Goal: Book appointment/travel/reservation

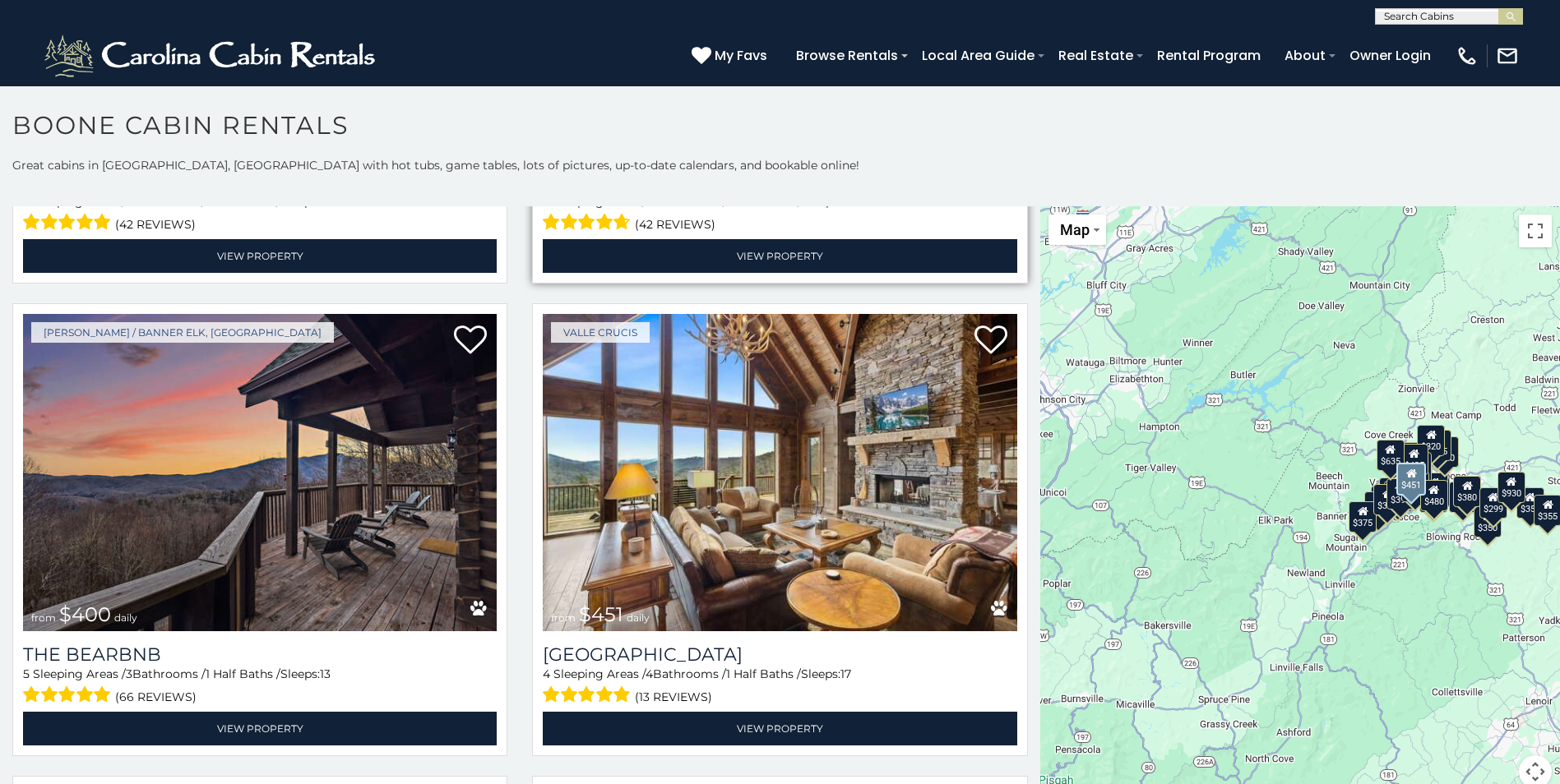
scroll to position [1973, 0]
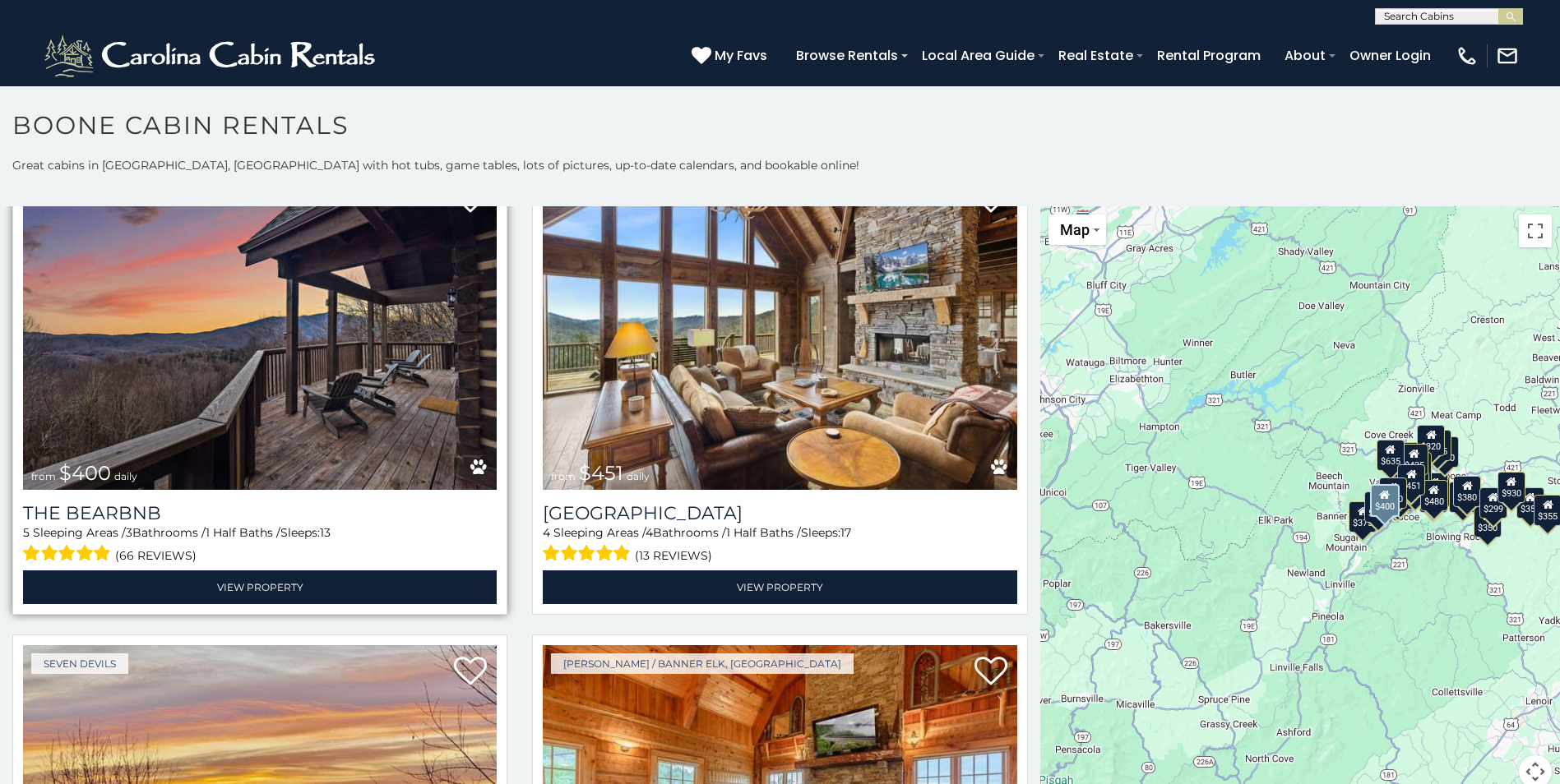
click at [350, 359] on img at bounding box center [260, 332] width 474 height 317
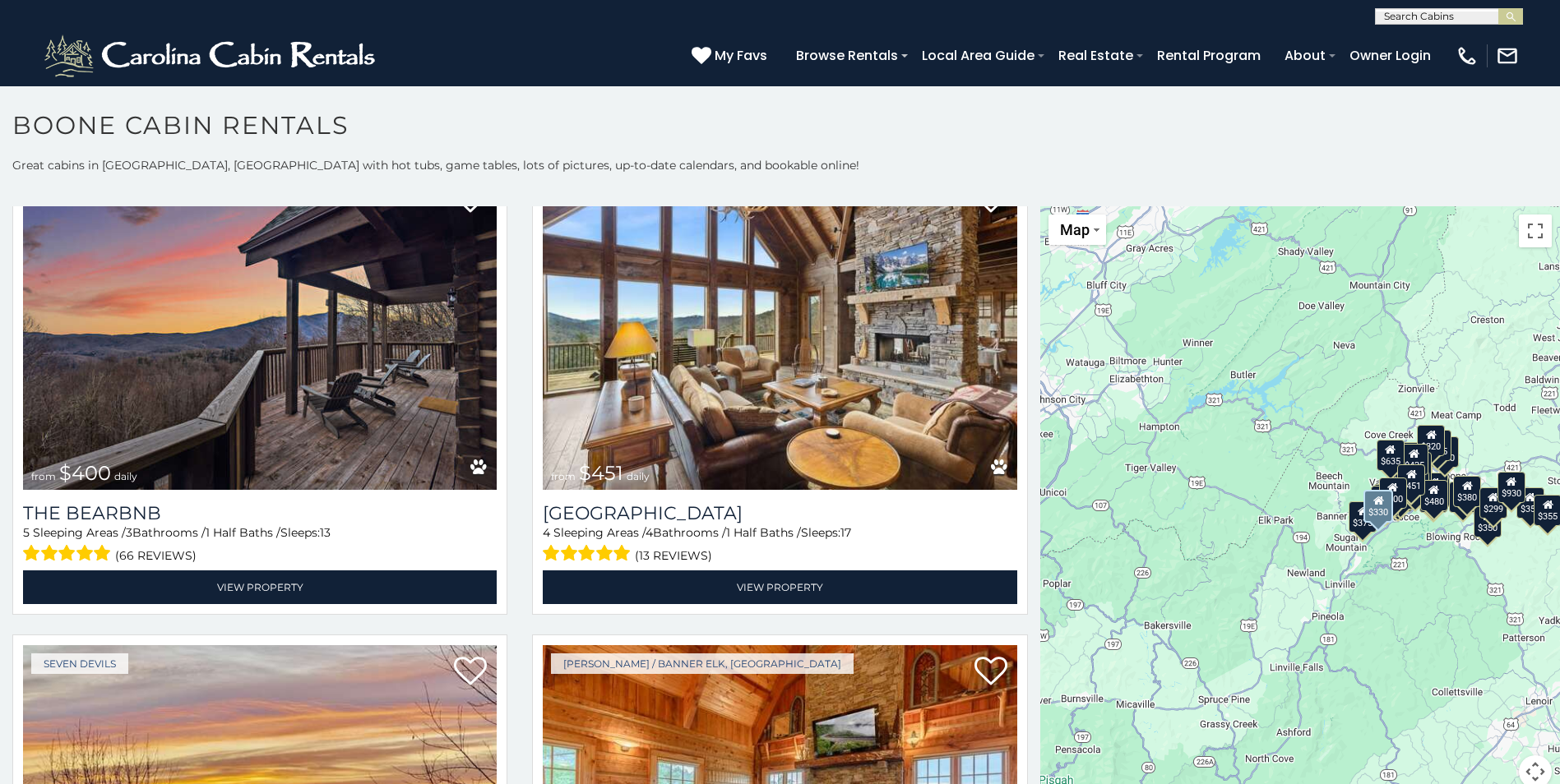
scroll to position [2384, 0]
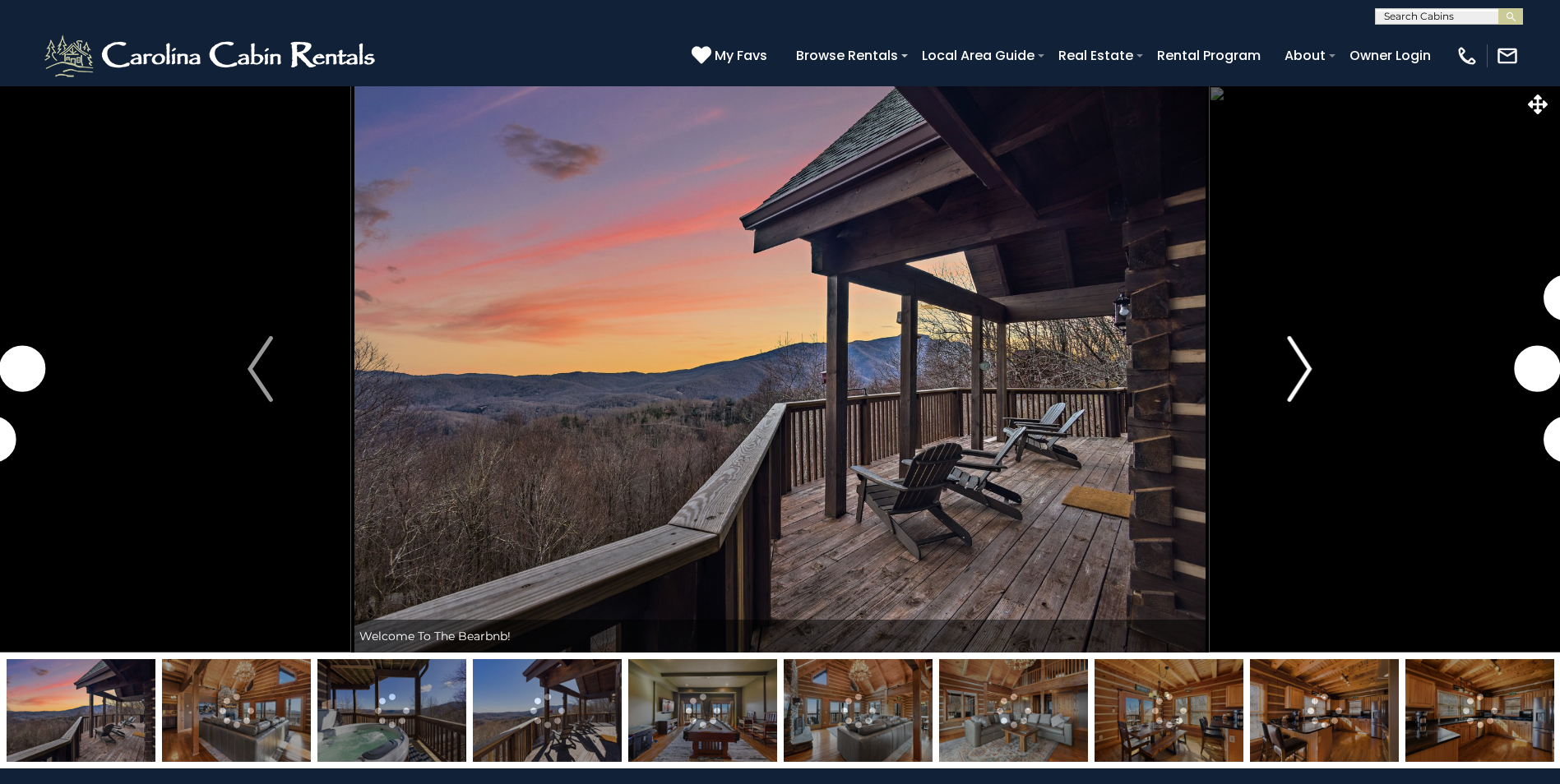
click at [1305, 370] on img "Next" at bounding box center [1300, 369] width 25 height 66
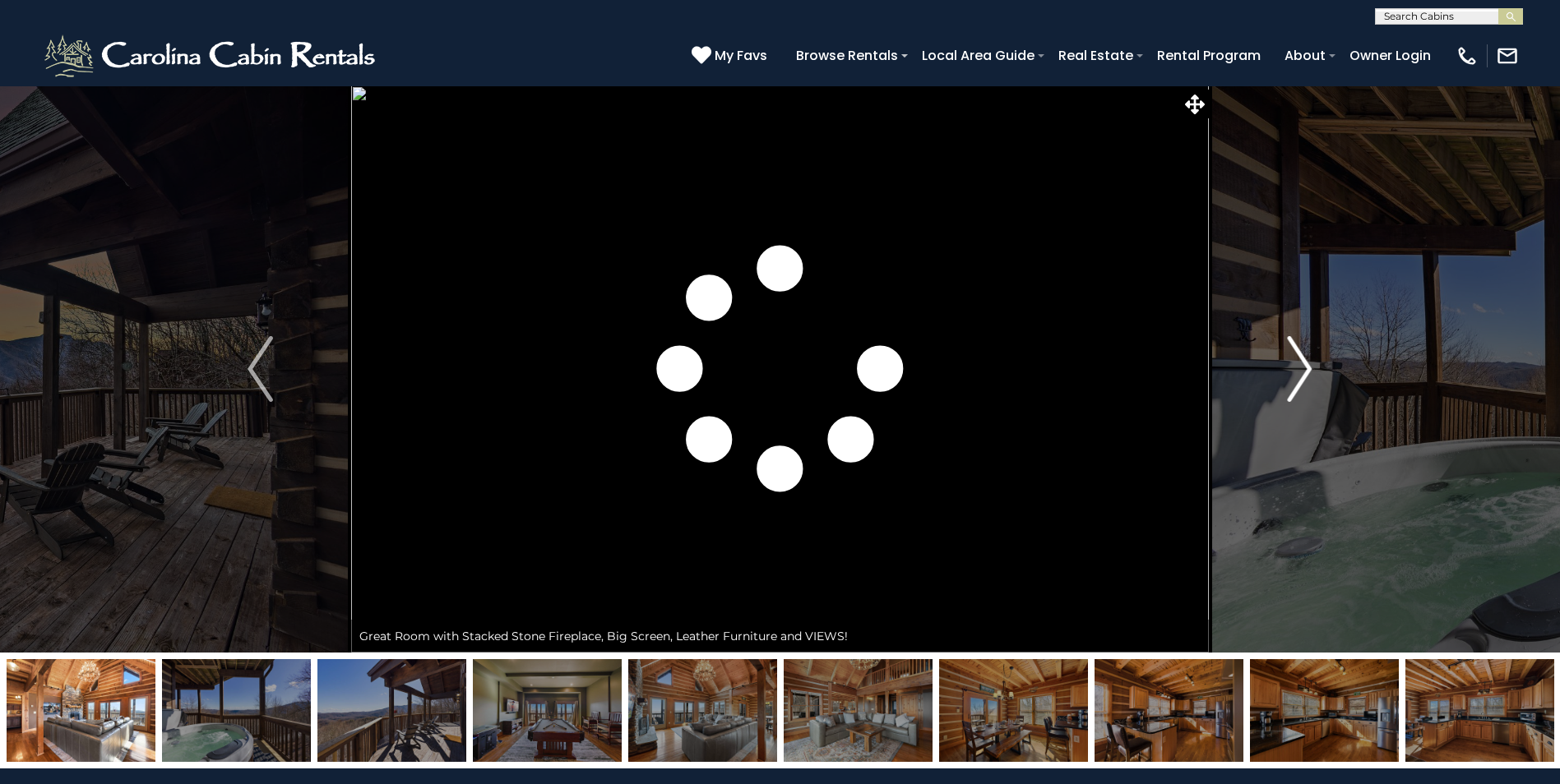
click at [1305, 370] on img "Next" at bounding box center [1300, 369] width 25 height 66
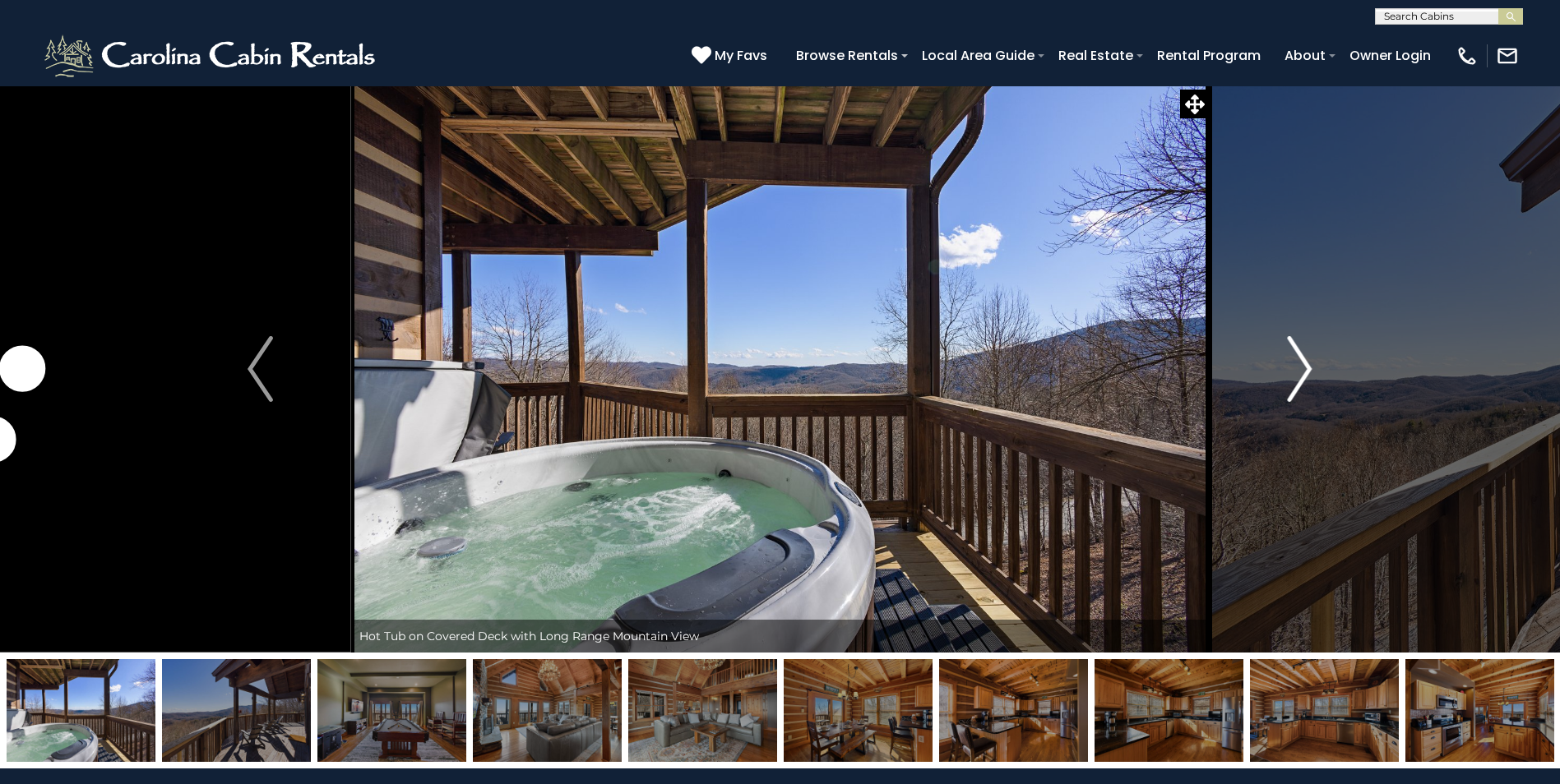
click at [1305, 370] on img "Next" at bounding box center [1300, 369] width 25 height 66
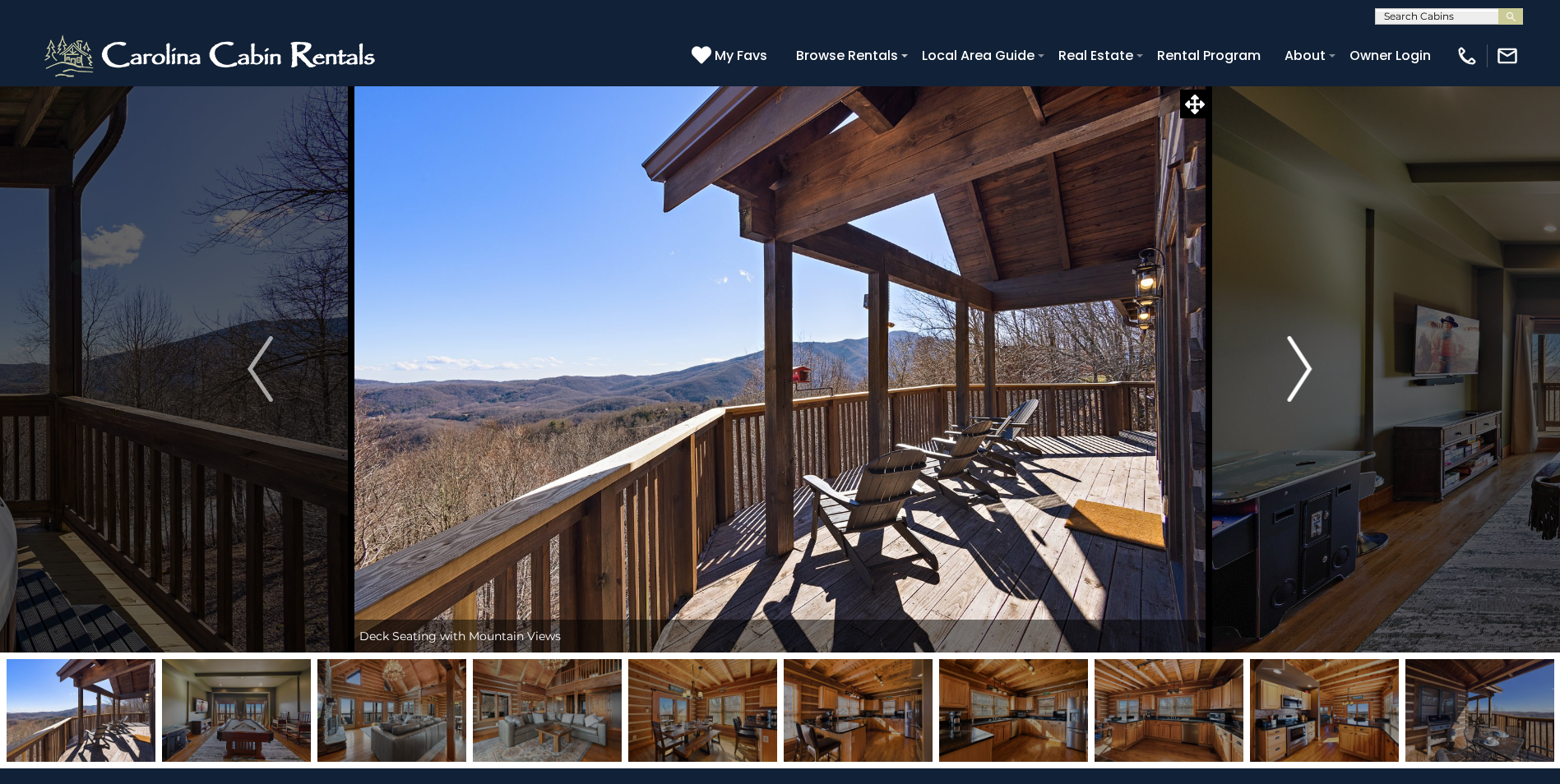
click at [1305, 370] on img "Next" at bounding box center [1300, 369] width 25 height 66
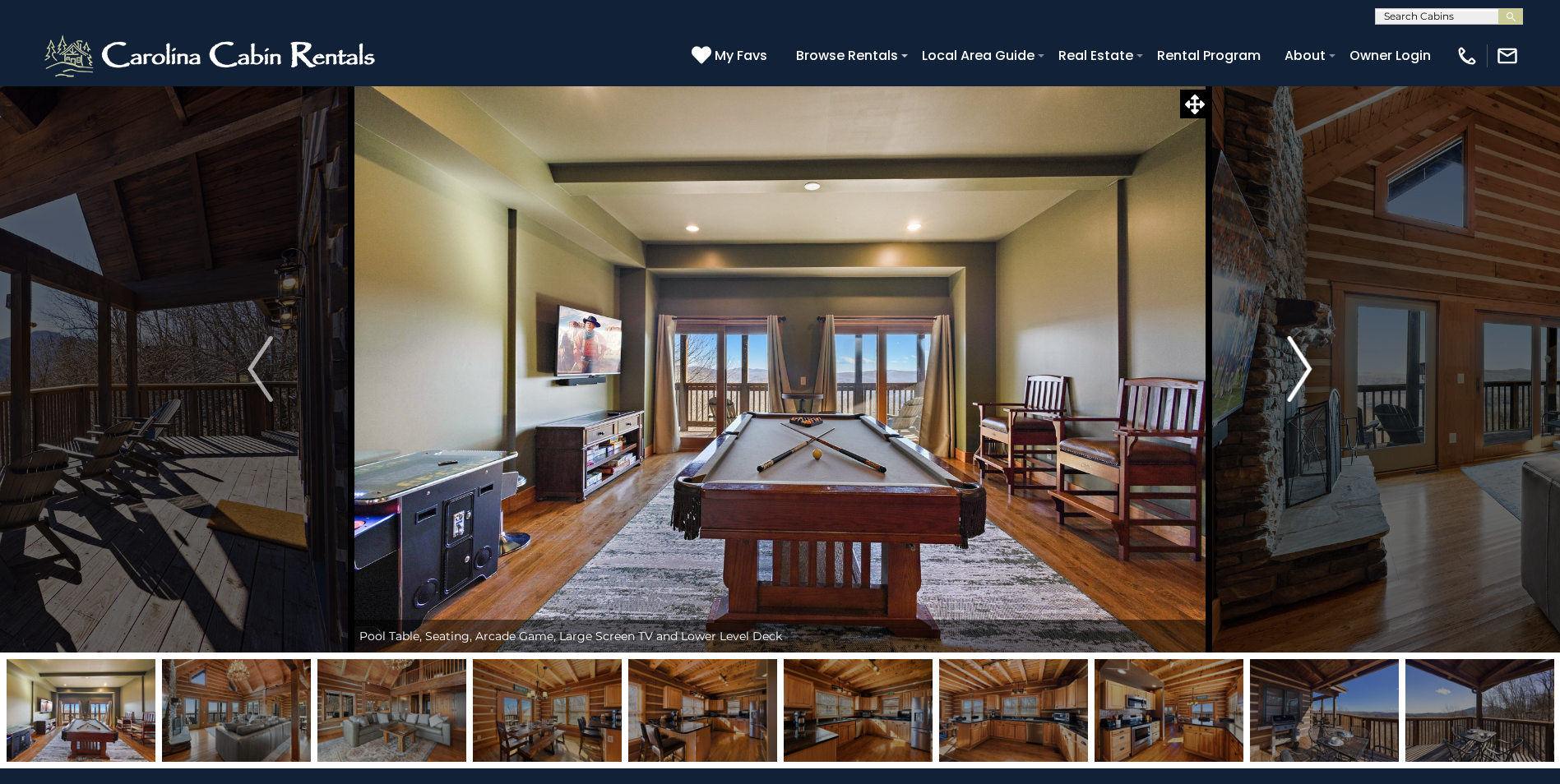
click at [1305, 370] on img "Next" at bounding box center [1300, 369] width 25 height 66
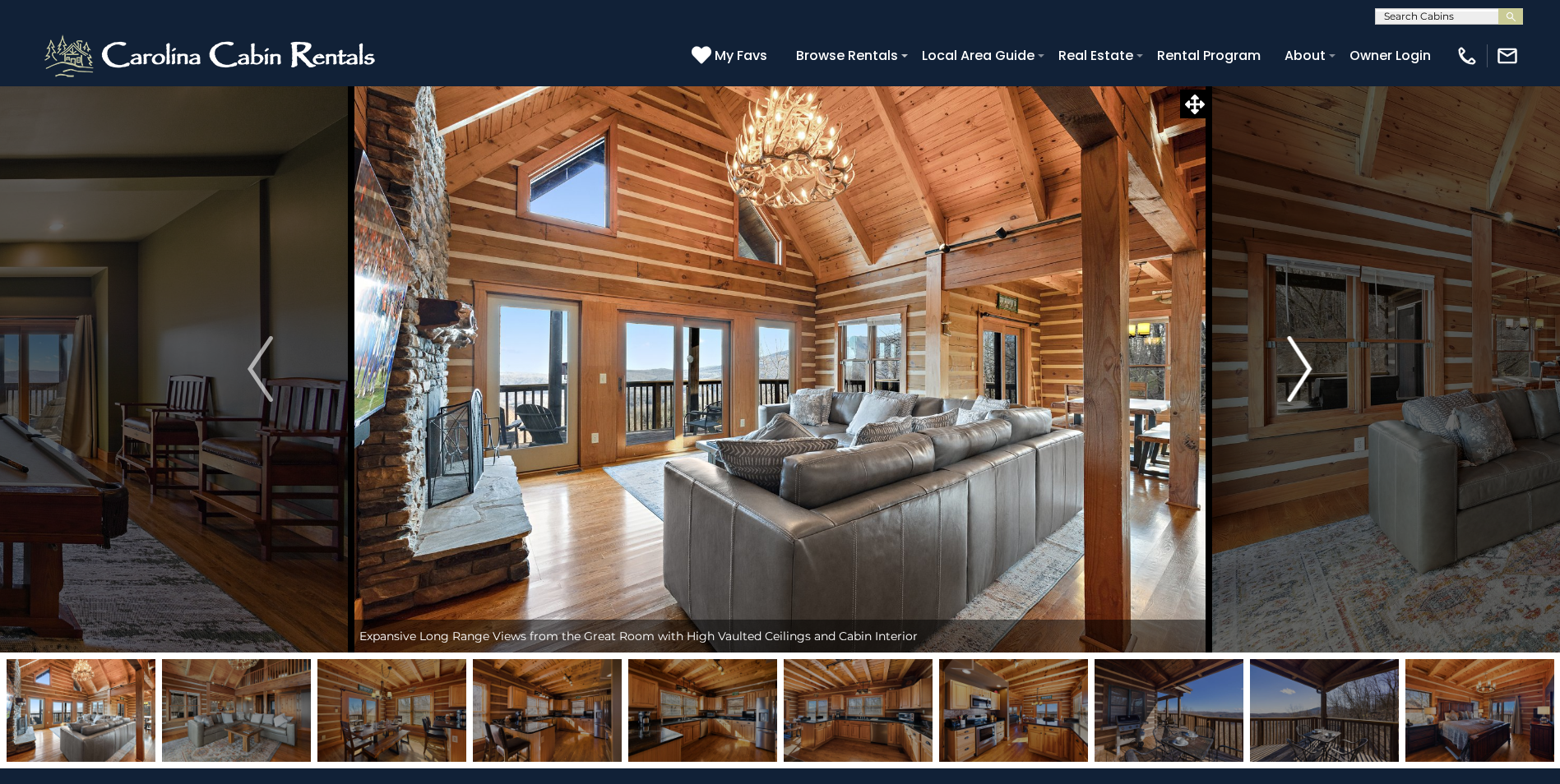
click at [1305, 370] on img "Next" at bounding box center [1300, 369] width 25 height 66
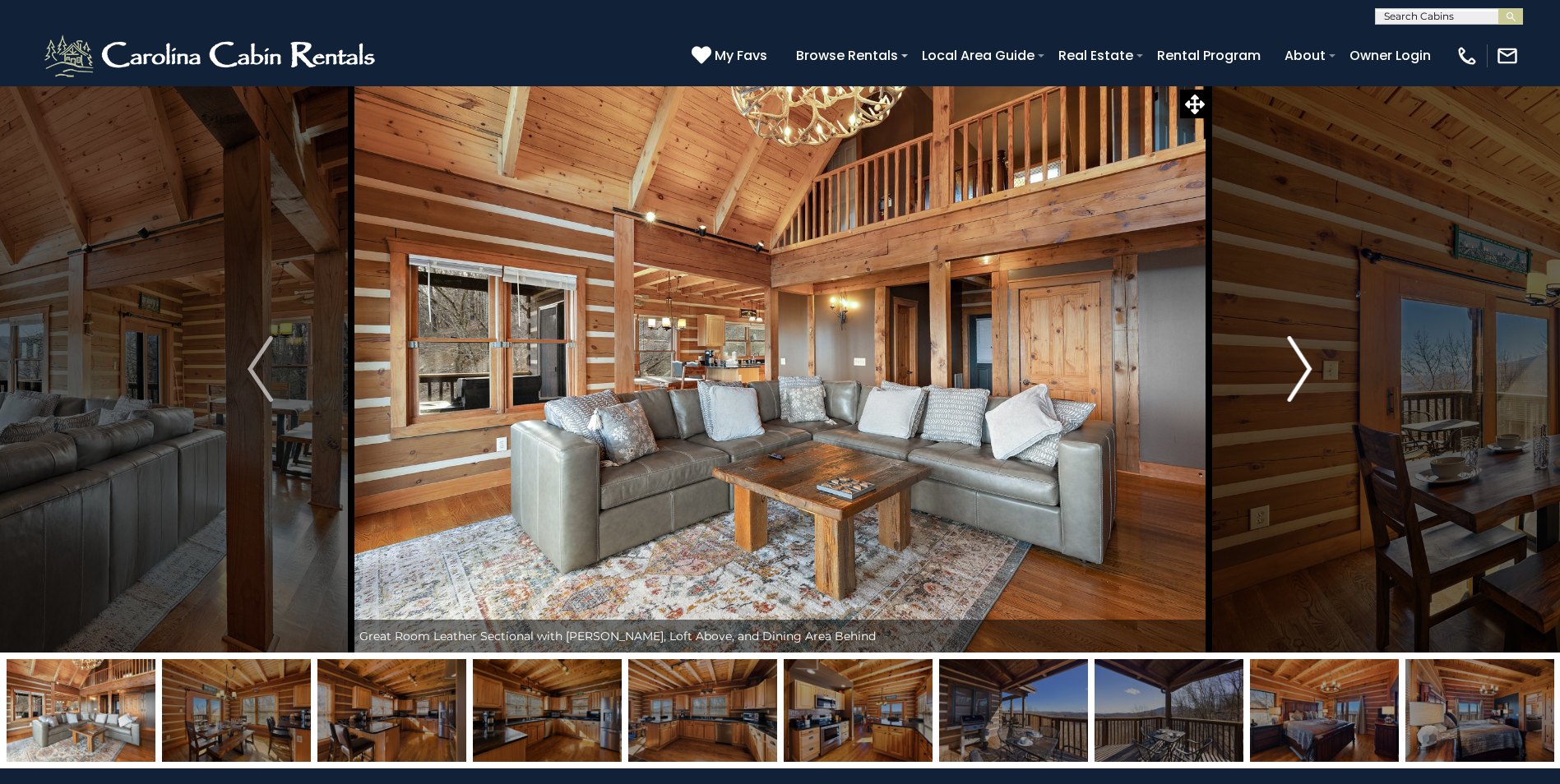
click at [1305, 370] on img "Next" at bounding box center [1300, 369] width 25 height 66
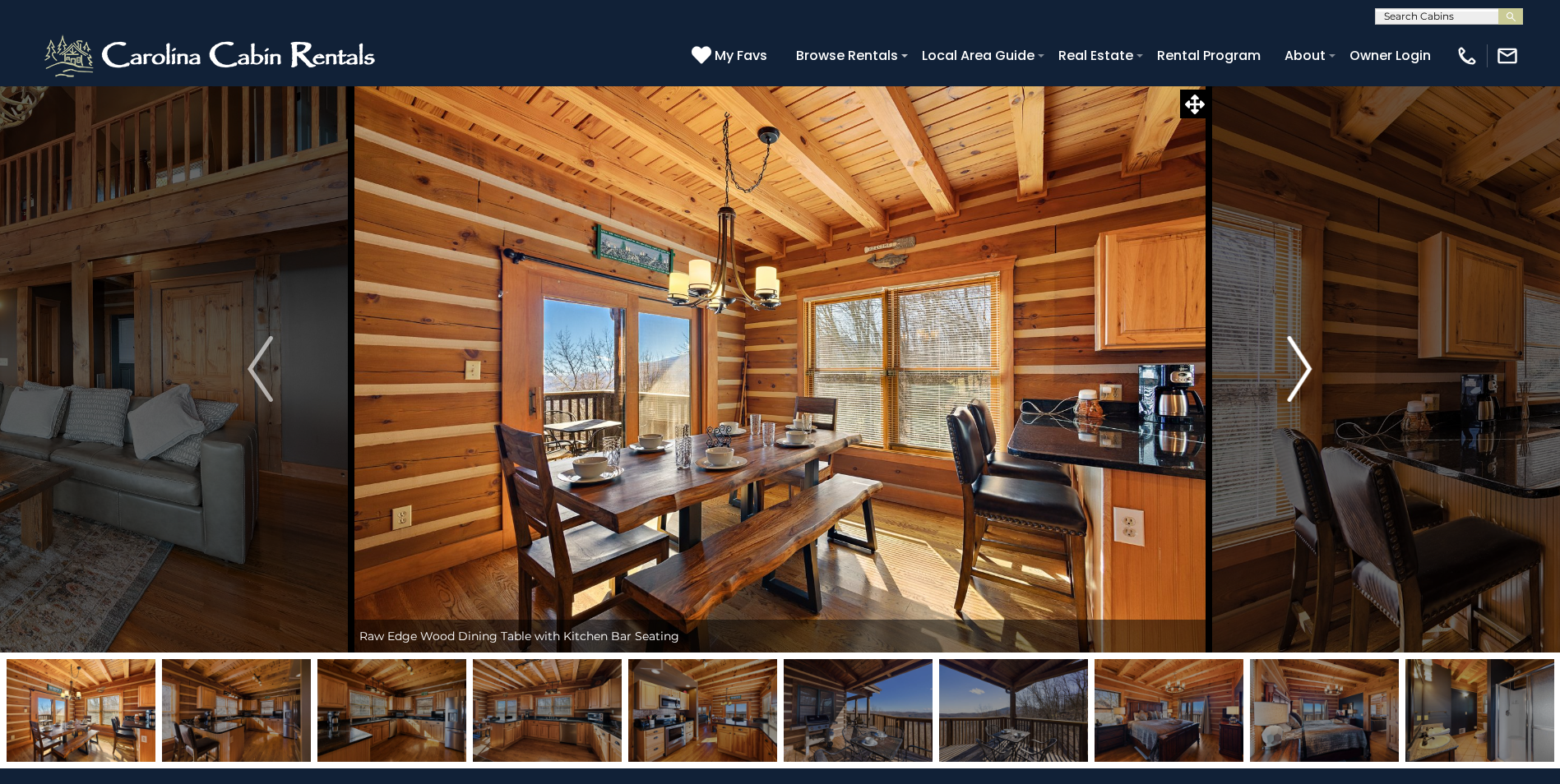
click at [1305, 370] on img "Next" at bounding box center [1300, 369] width 25 height 66
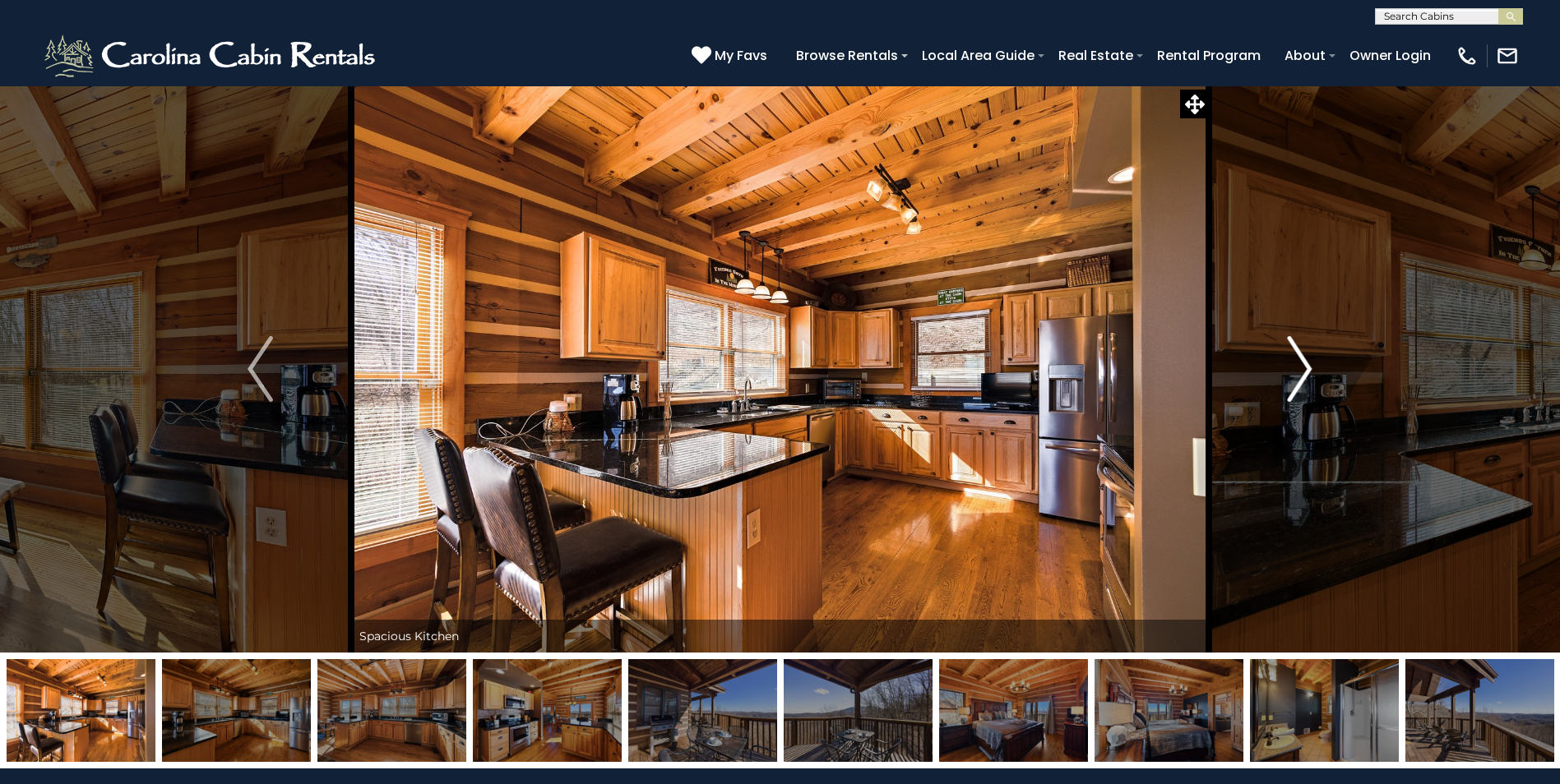
click at [1305, 370] on img "Next" at bounding box center [1300, 369] width 25 height 66
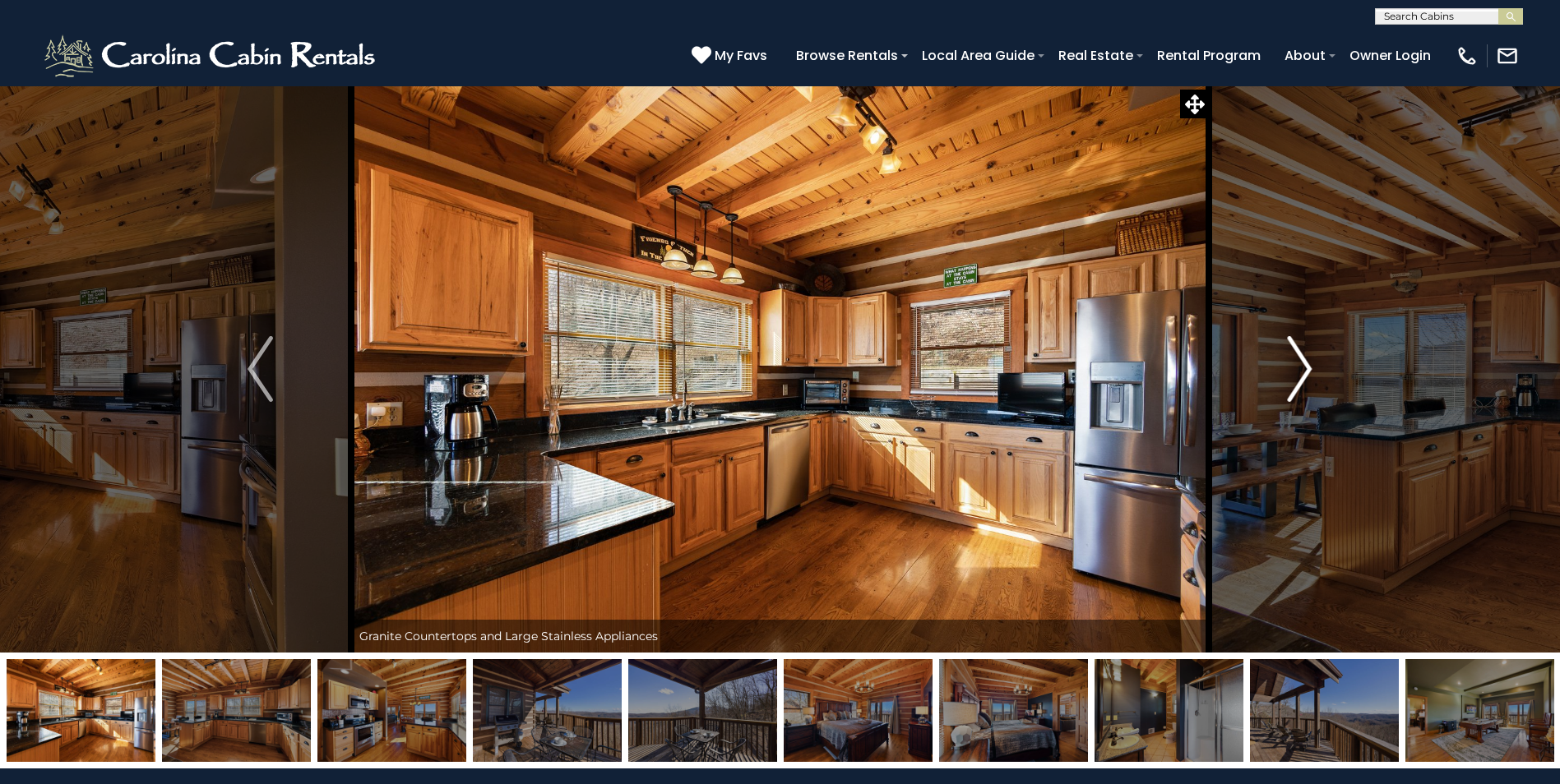
click at [1305, 370] on img "Next" at bounding box center [1300, 369] width 25 height 66
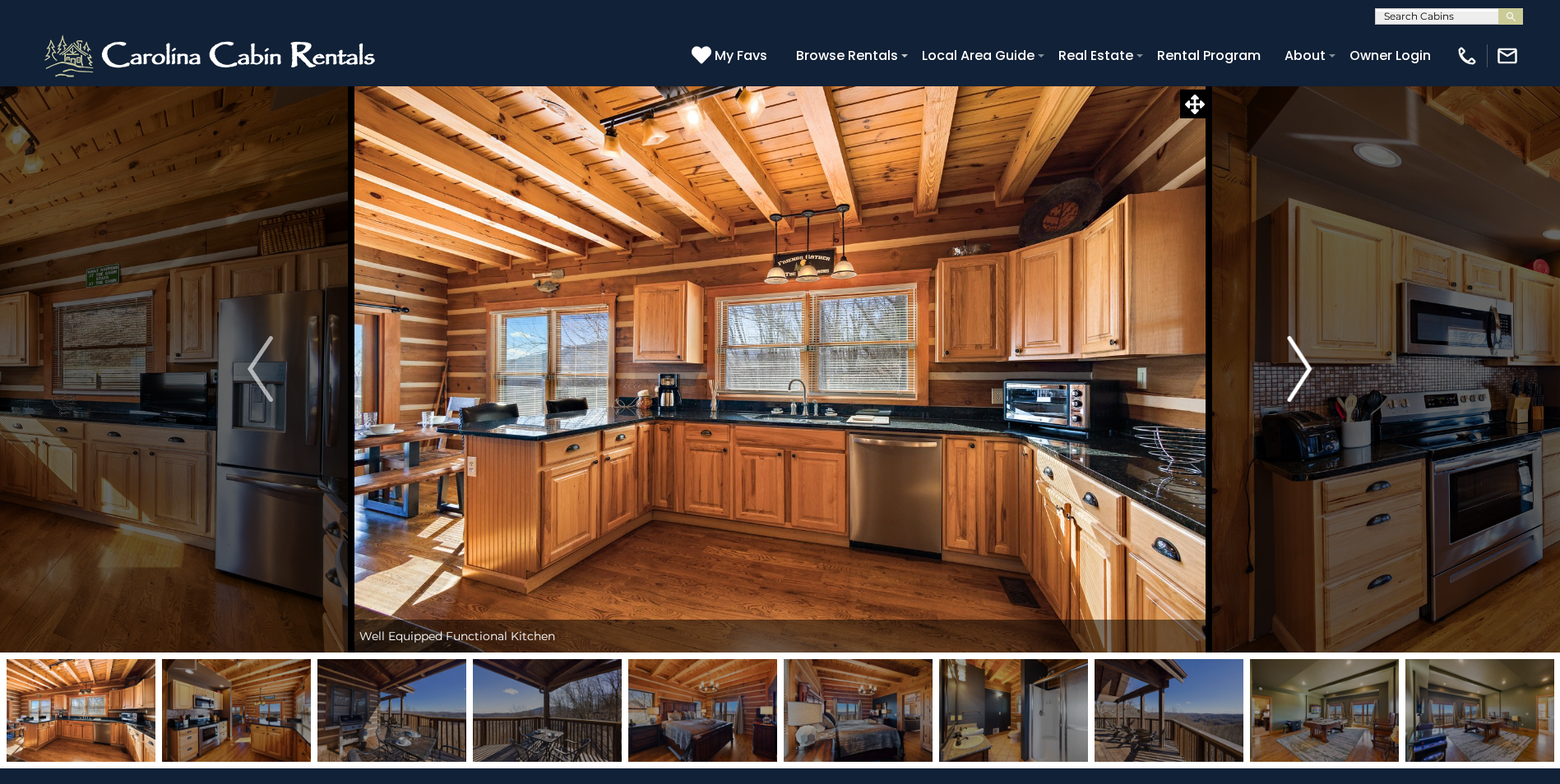
click at [1305, 370] on img "Next" at bounding box center [1300, 369] width 25 height 66
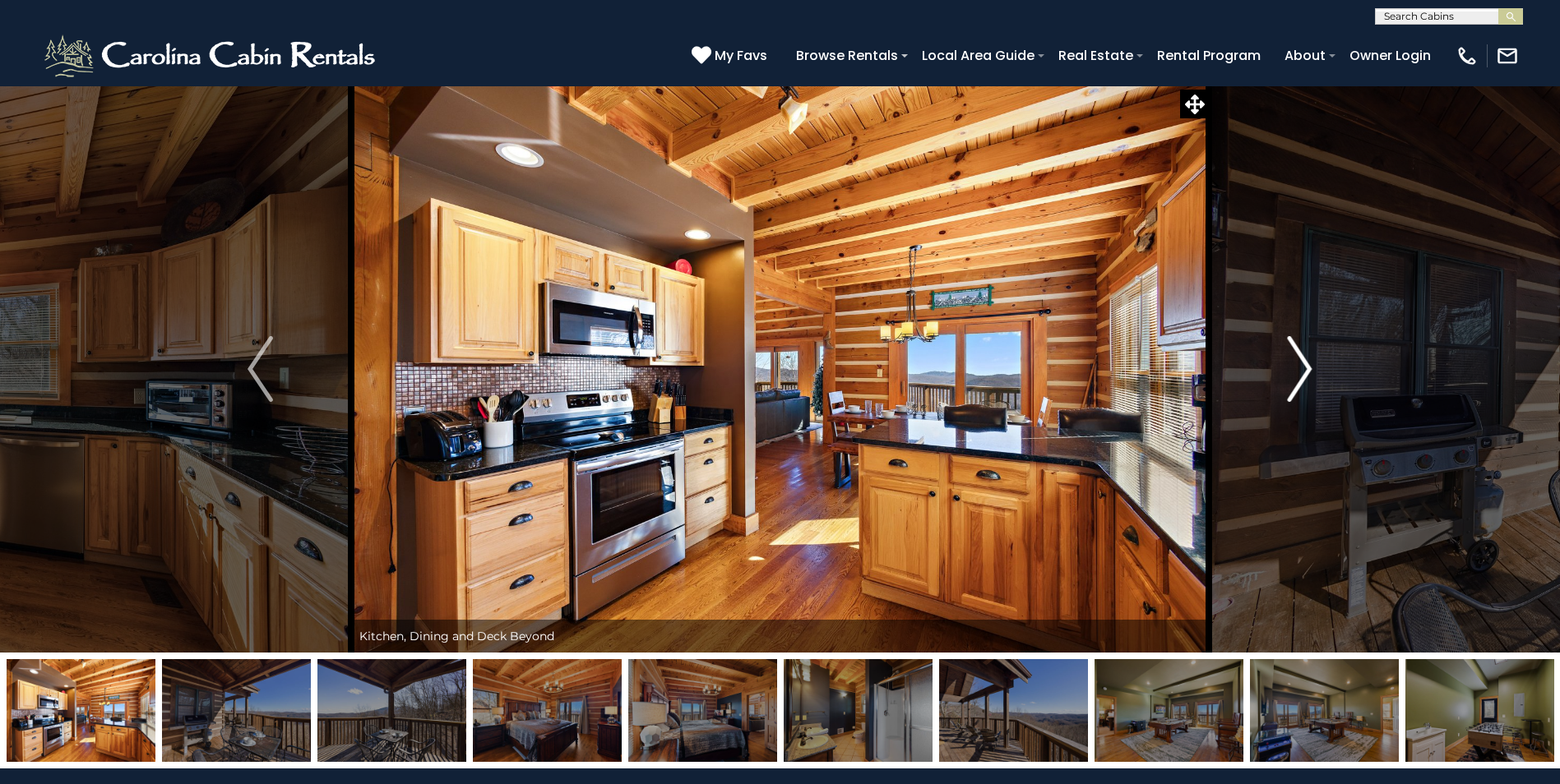
click at [1305, 370] on img "Next" at bounding box center [1300, 369] width 25 height 66
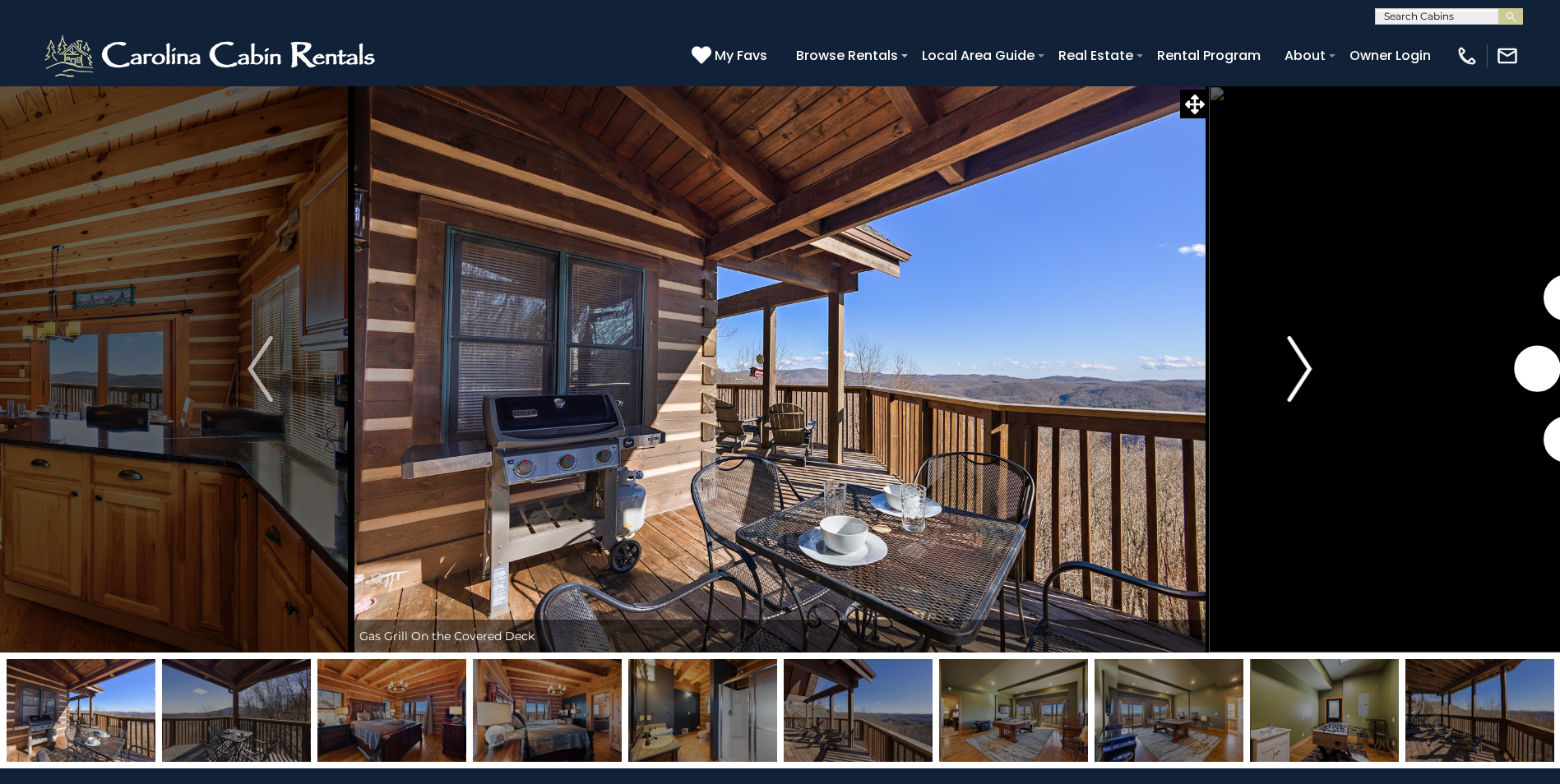
click at [1305, 370] on img "Next" at bounding box center [1300, 369] width 25 height 66
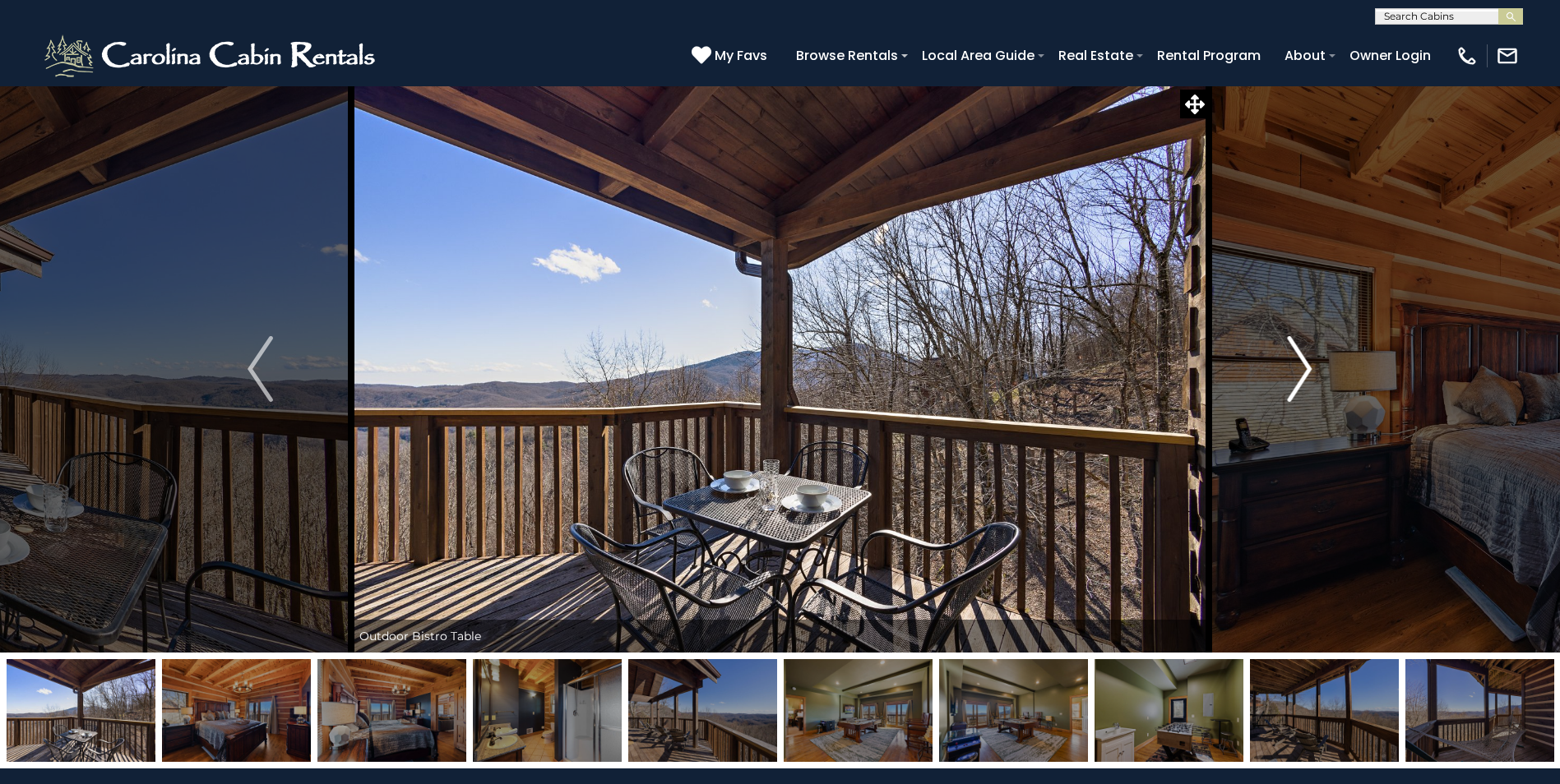
click at [1305, 370] on img "Next" at bounding box center [1300, 369] width 25 height 66
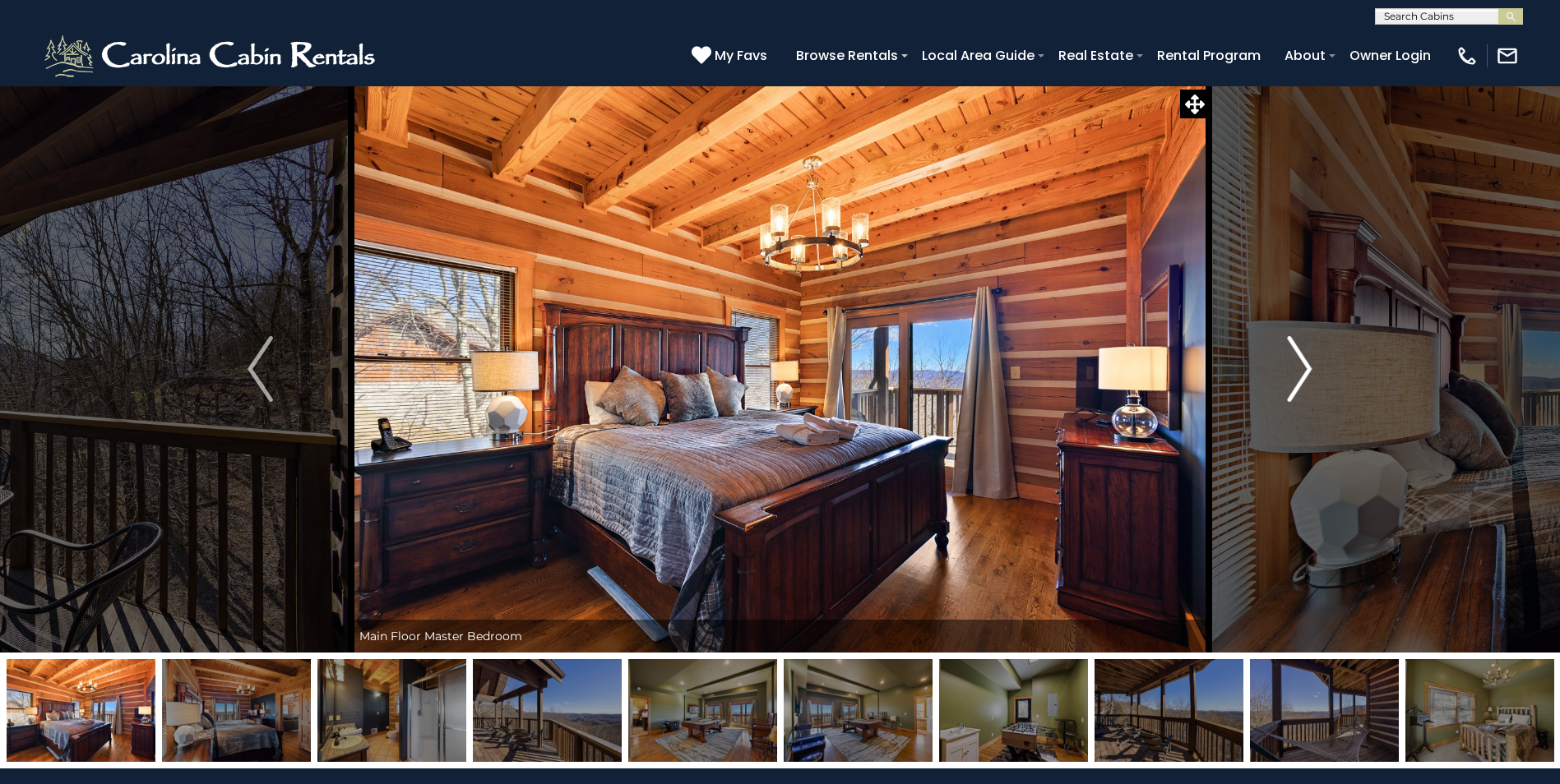
click at [1305, 370] on img "Next" at bounding box center [1300, 369] width 25 height 66
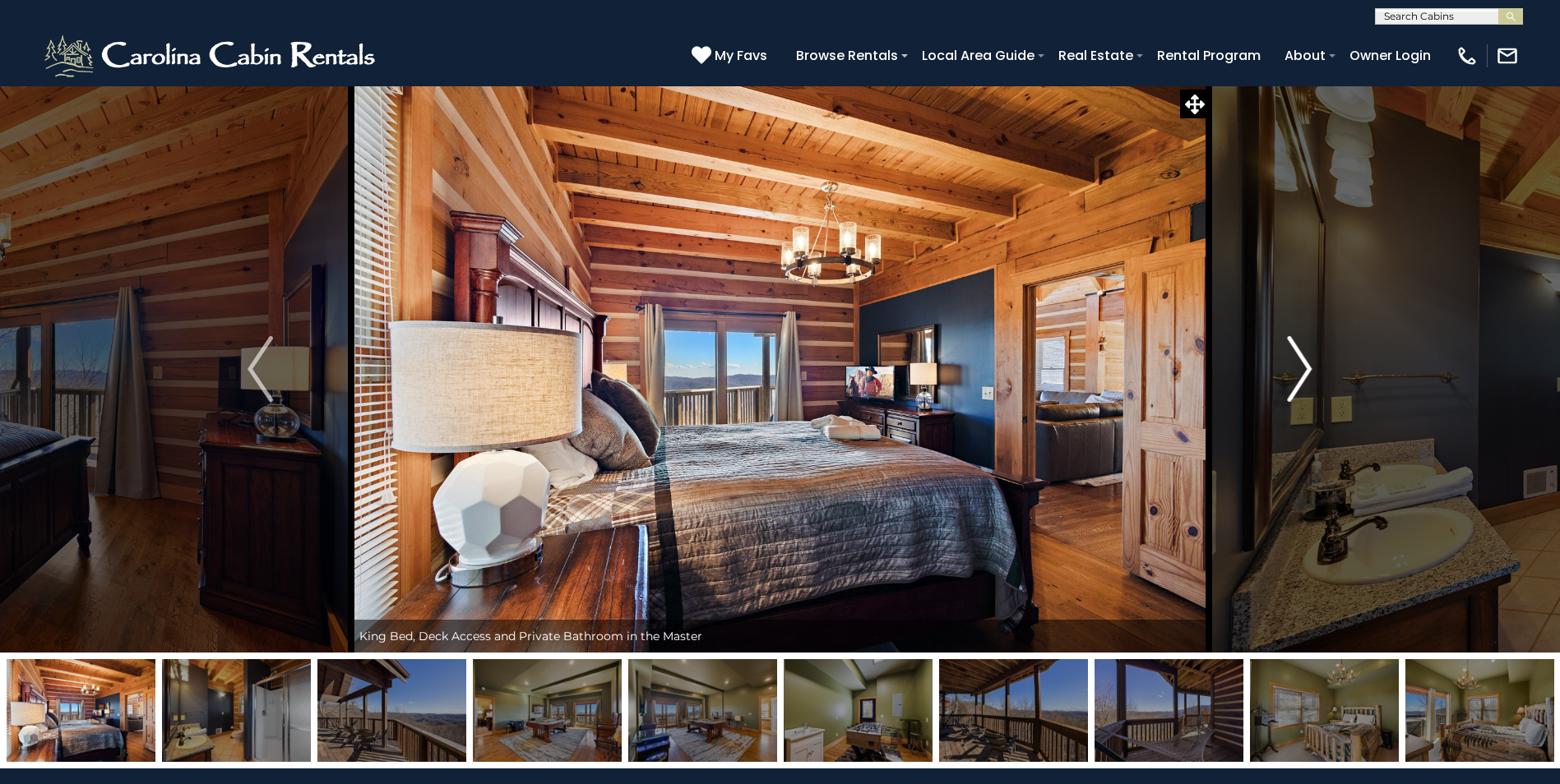
click at [1305, 370] on img "Next" at bounding box center [1300, 369] width 25 height 66
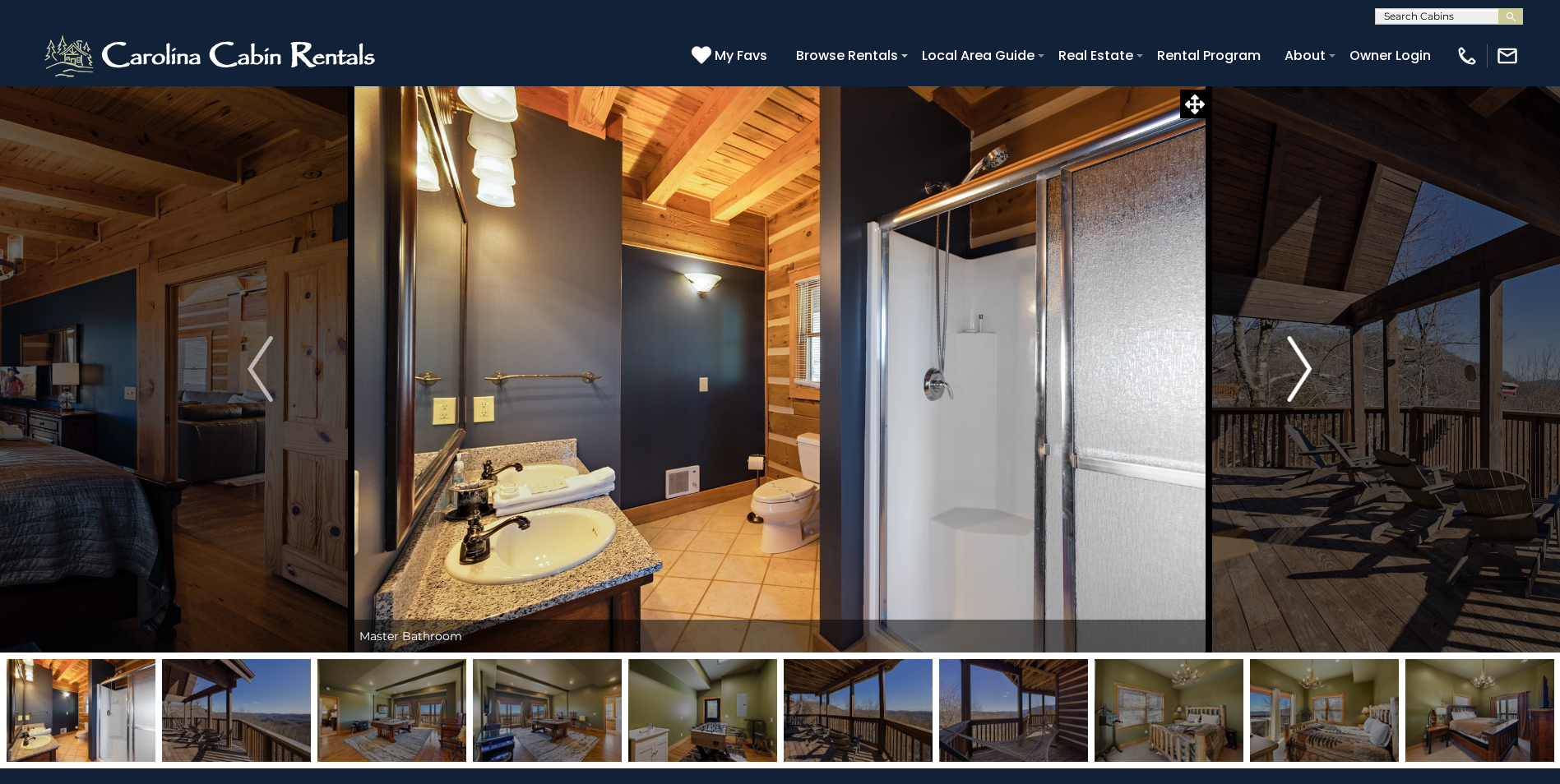
click at [1305, 370] on img "Next" at bounding box center [1300, 369] width 25 height 66
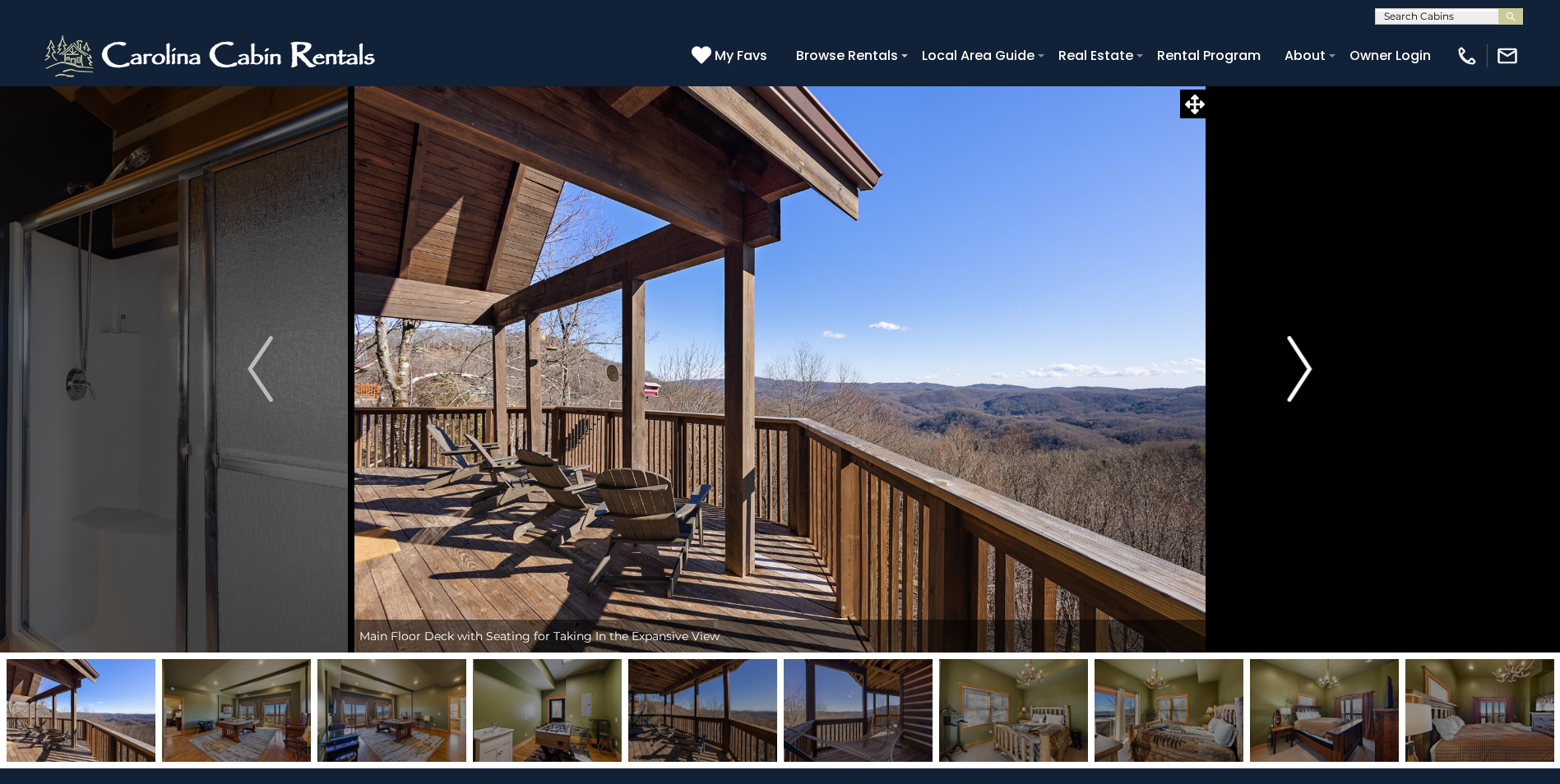
click at [1305, 370] on img "Next" at bounding box center [1300, 369] width 25 height 66
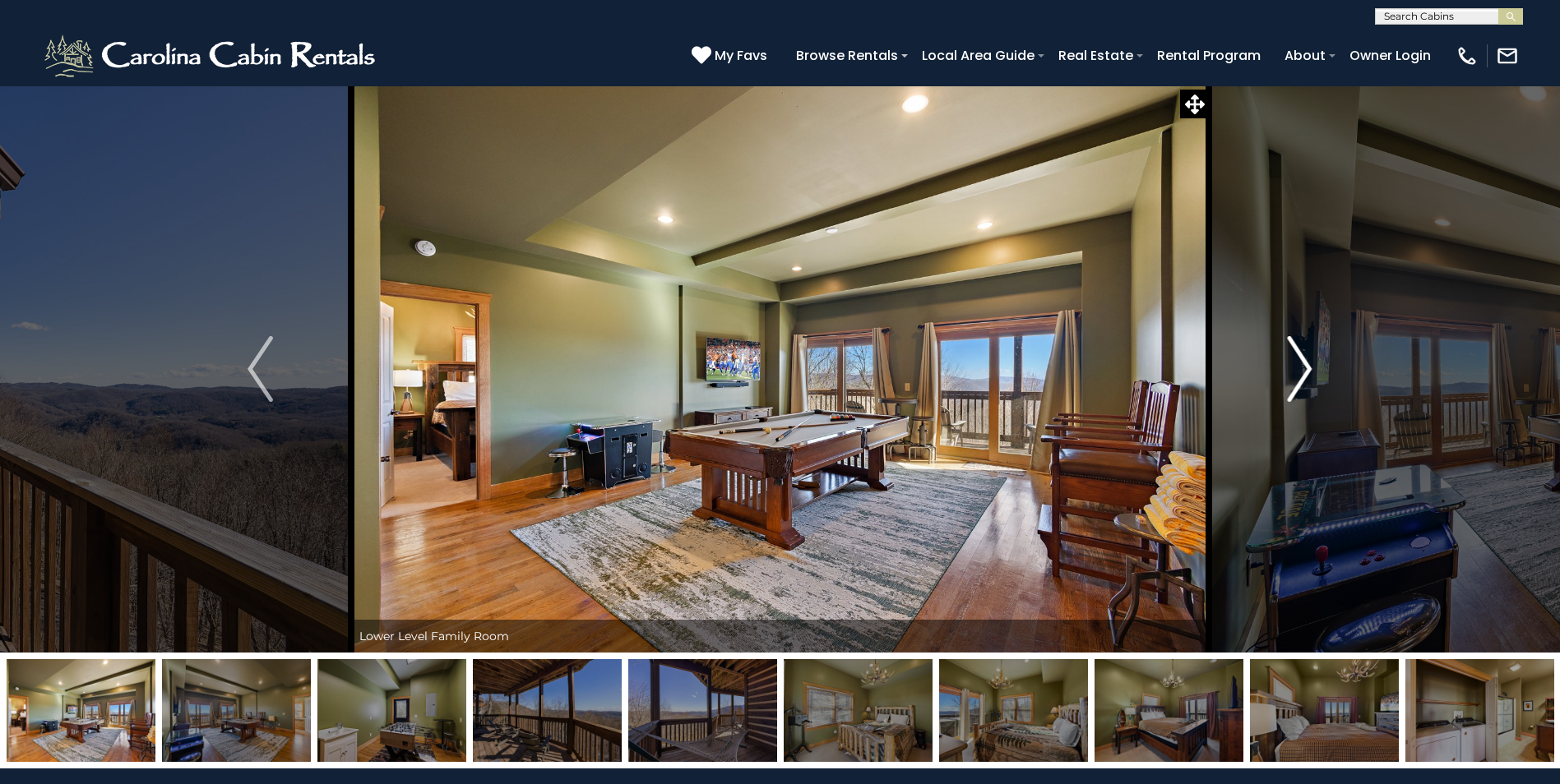
click at [1305, 370] on img "Next" at bounding box center [1300, 369] width 25 height 66
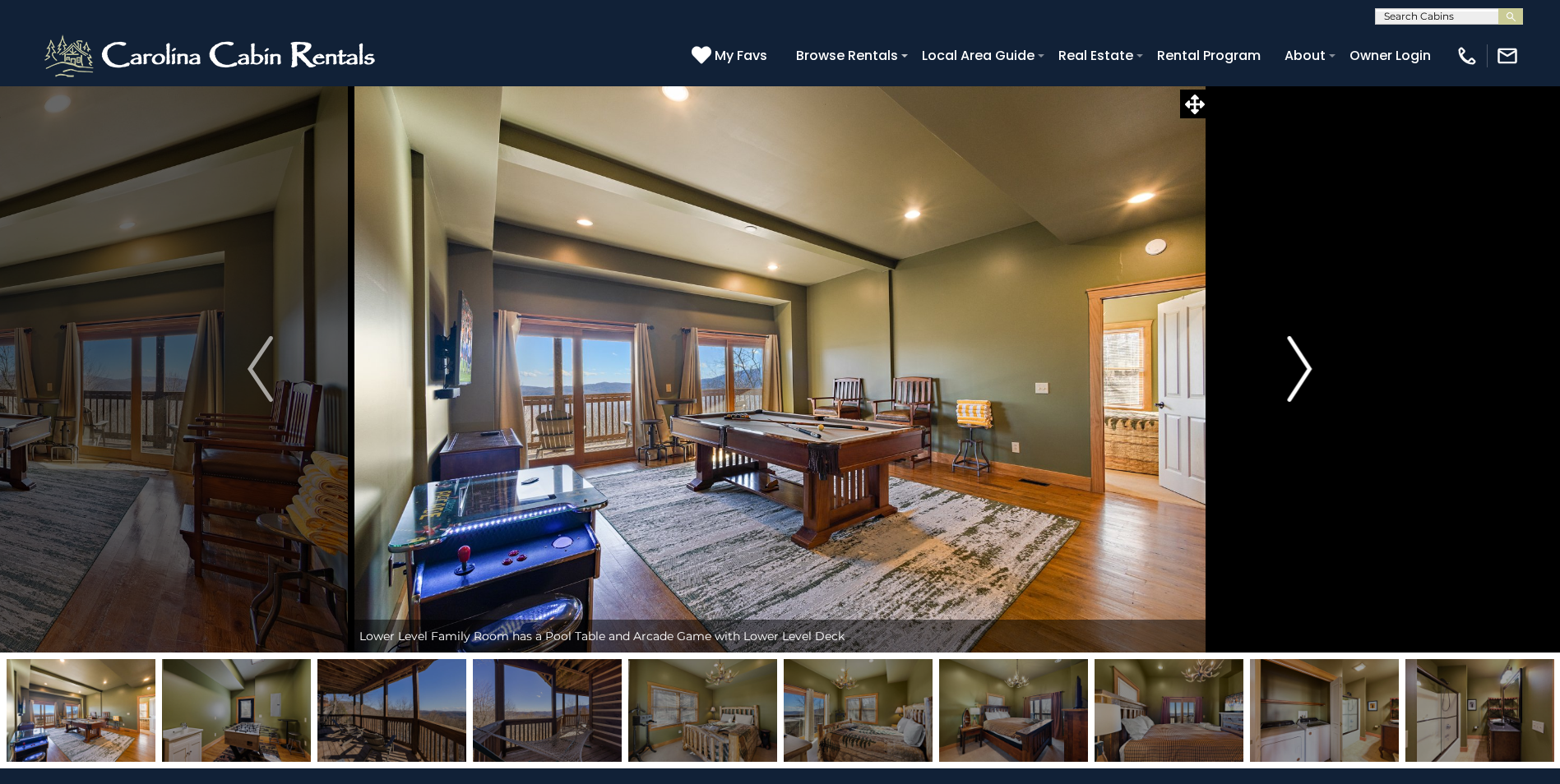
click at [1305, 370] on img "Next" at bounding box center [1300, 369] width 25 height 66
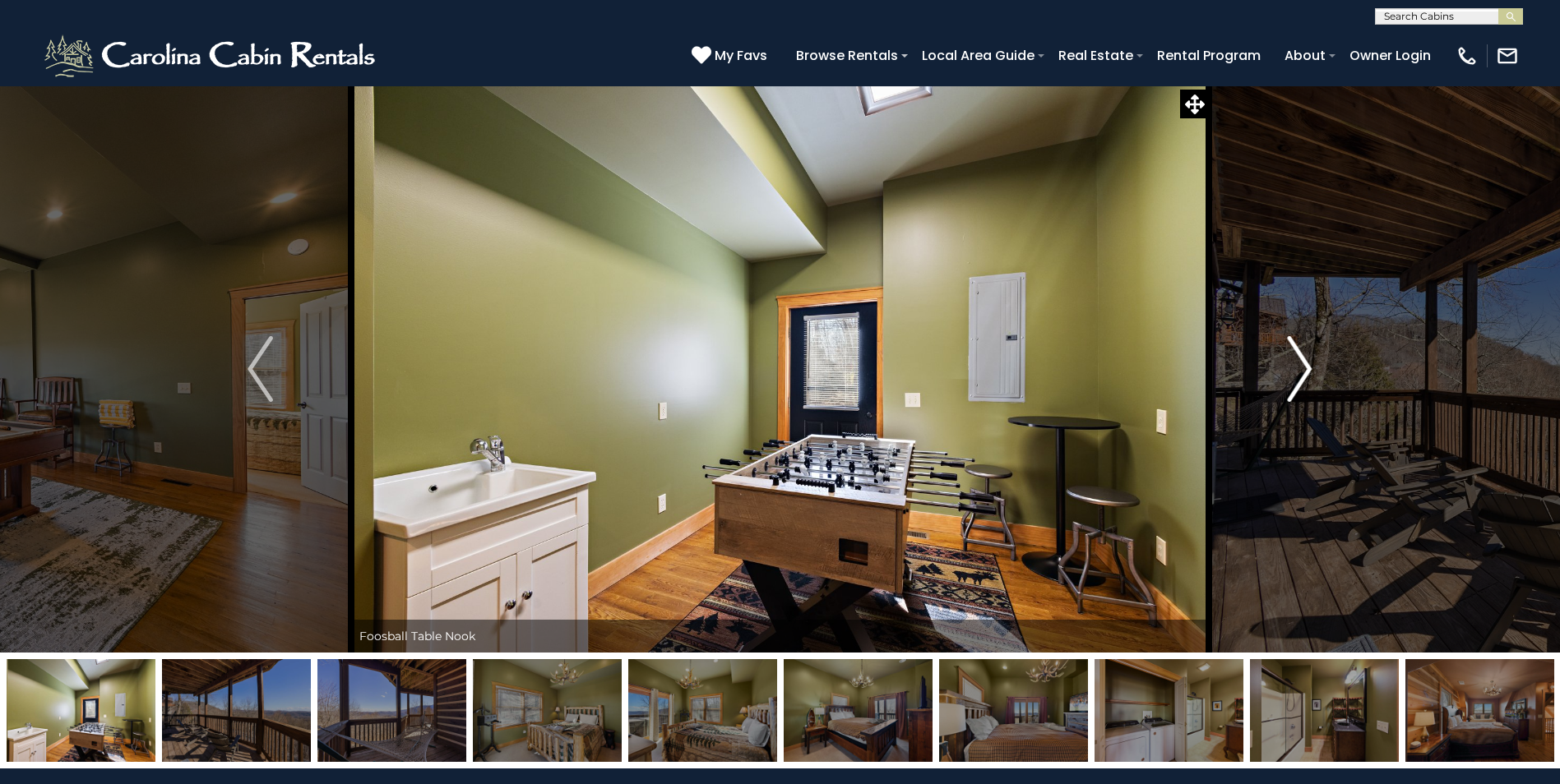
click at [1305, 370] on img "Next" at bounding box center [1300, 369] width 25 height 66
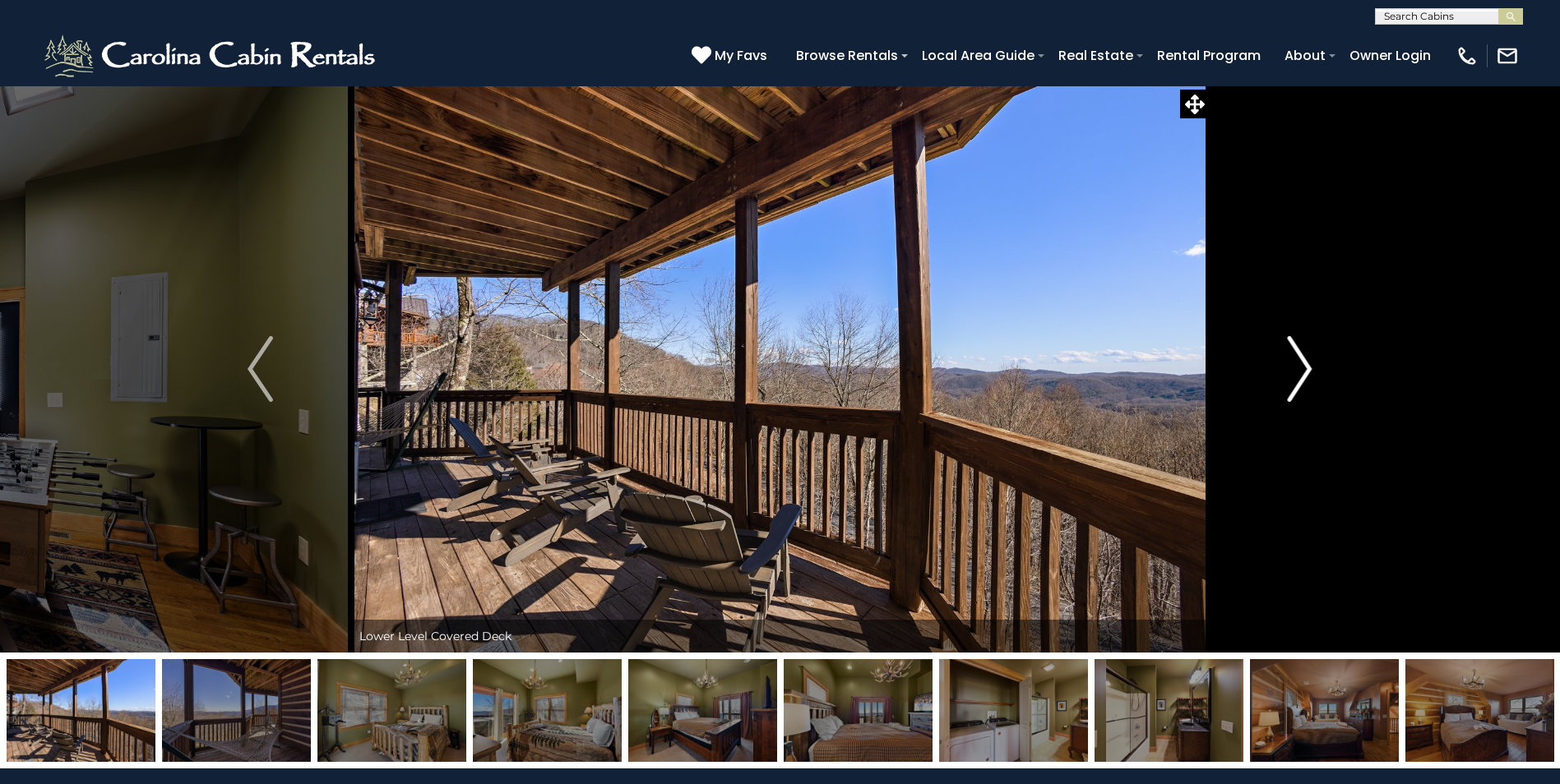
click at [1305, 370] on img "Next" at bounding box center [1300, 369] width 25 height 66
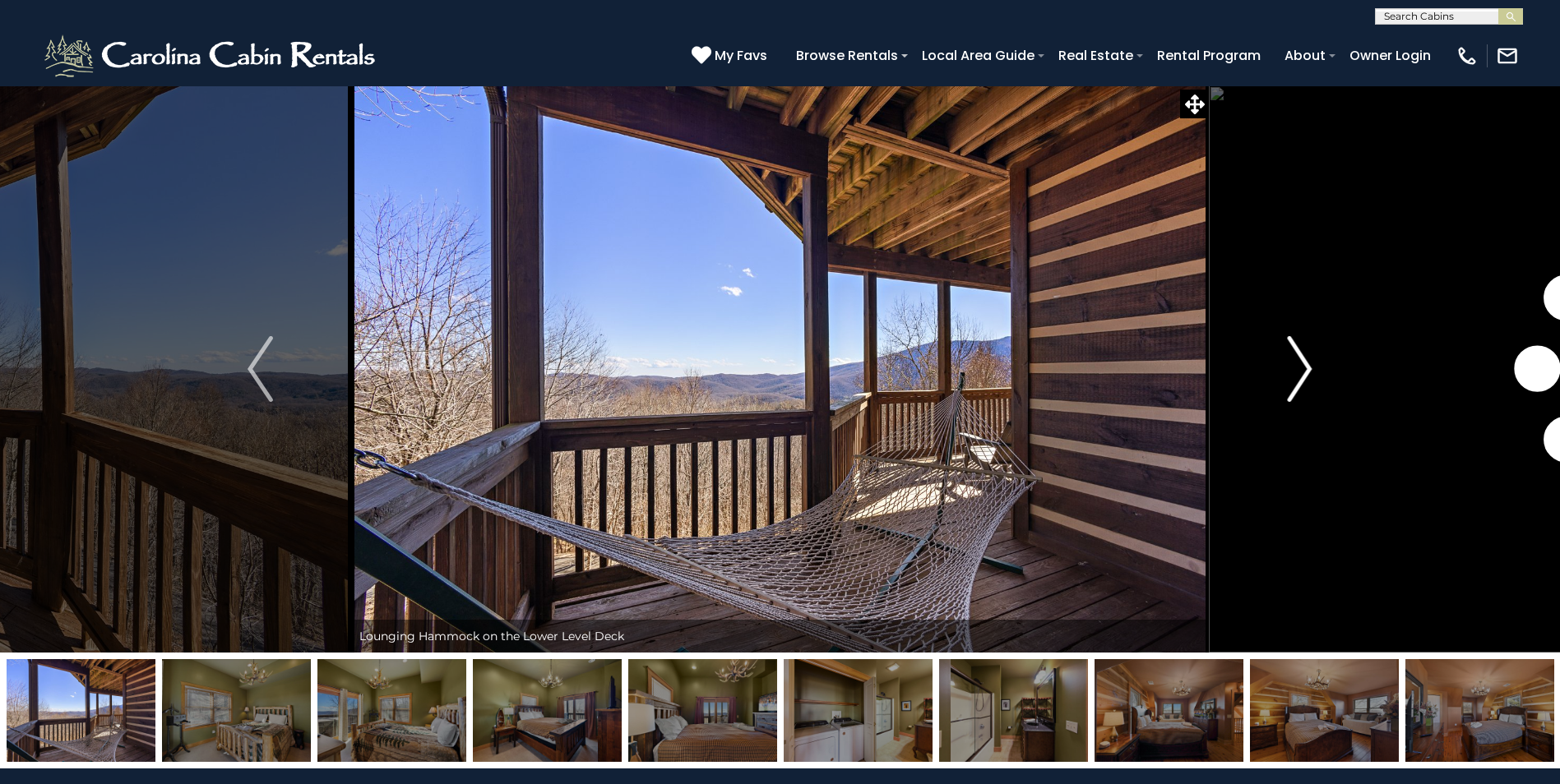
click at [1305, 370] on img "Next" at bounding box center [1300, 369] width 25 height 66
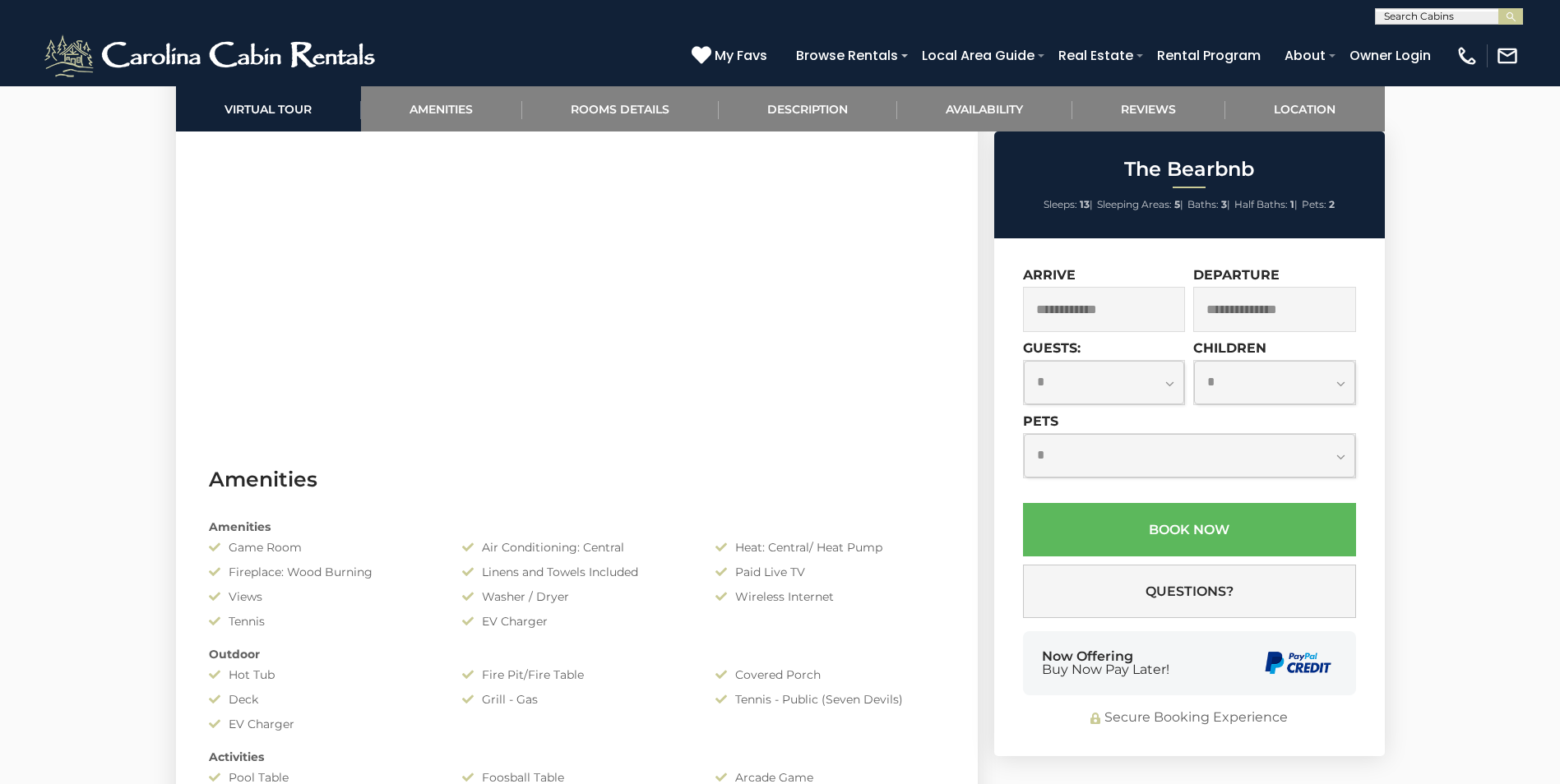
scroll to position [1150, 0]
